Goal: Find specific page/section: Find specific page/section

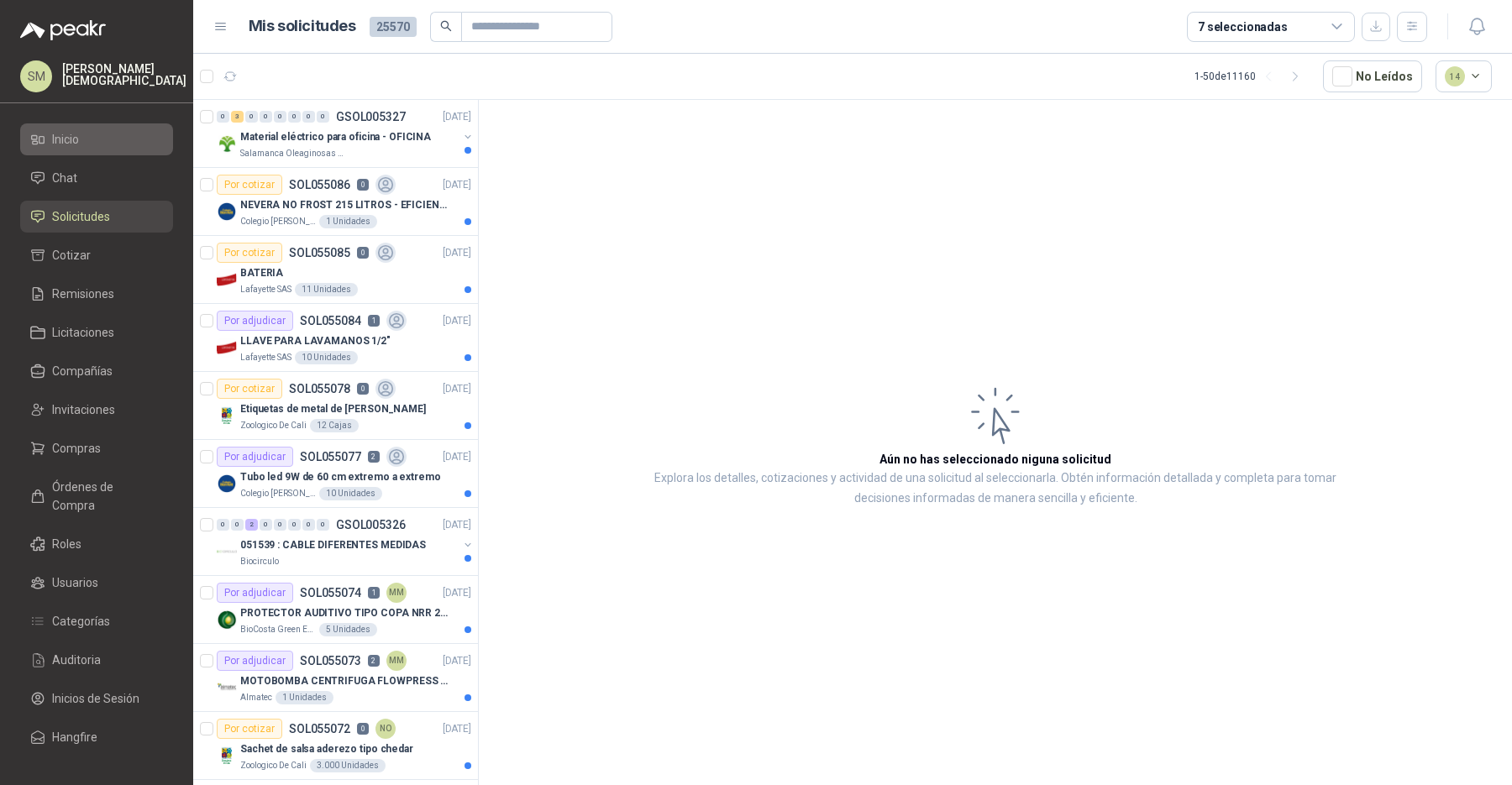
click at [85, 124] on link "Inicio" at bounding box center [96, 139] width 153 height 32
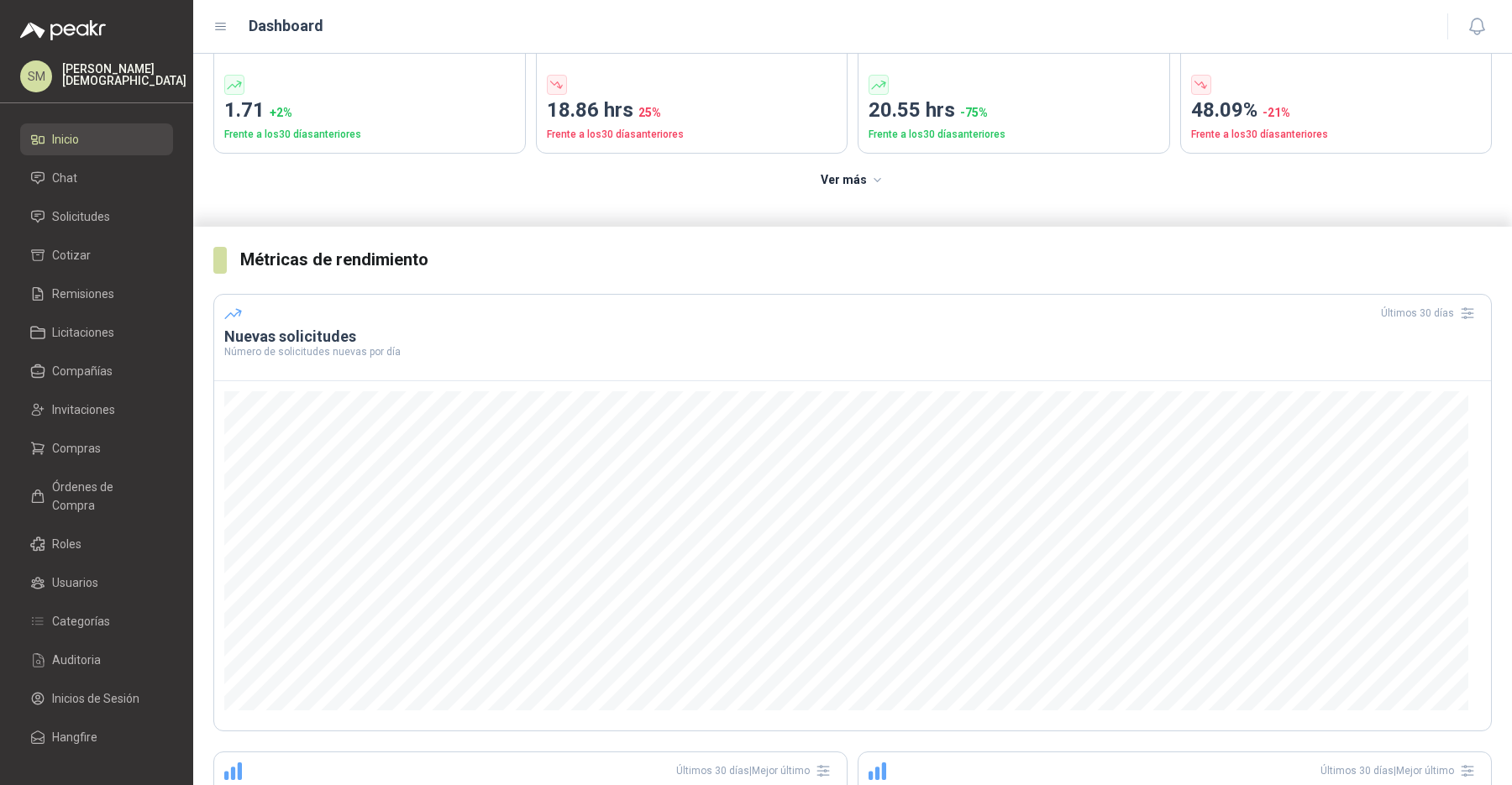
scroll to position [125, 0]
click at [123, 437] on link "Compras" at bounding box center [96, 448] width 153 height 32
